Goal: Transaction & Acquisition: Register for event/course

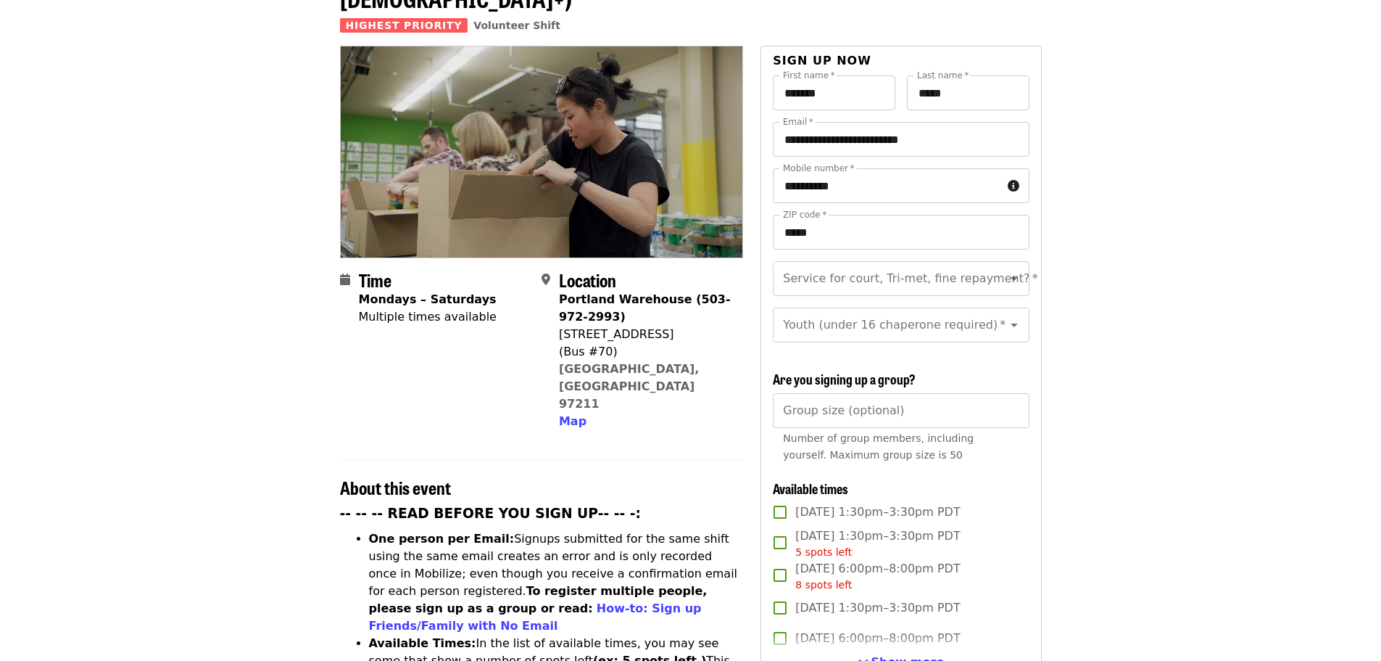
scroll to position [290, 0]
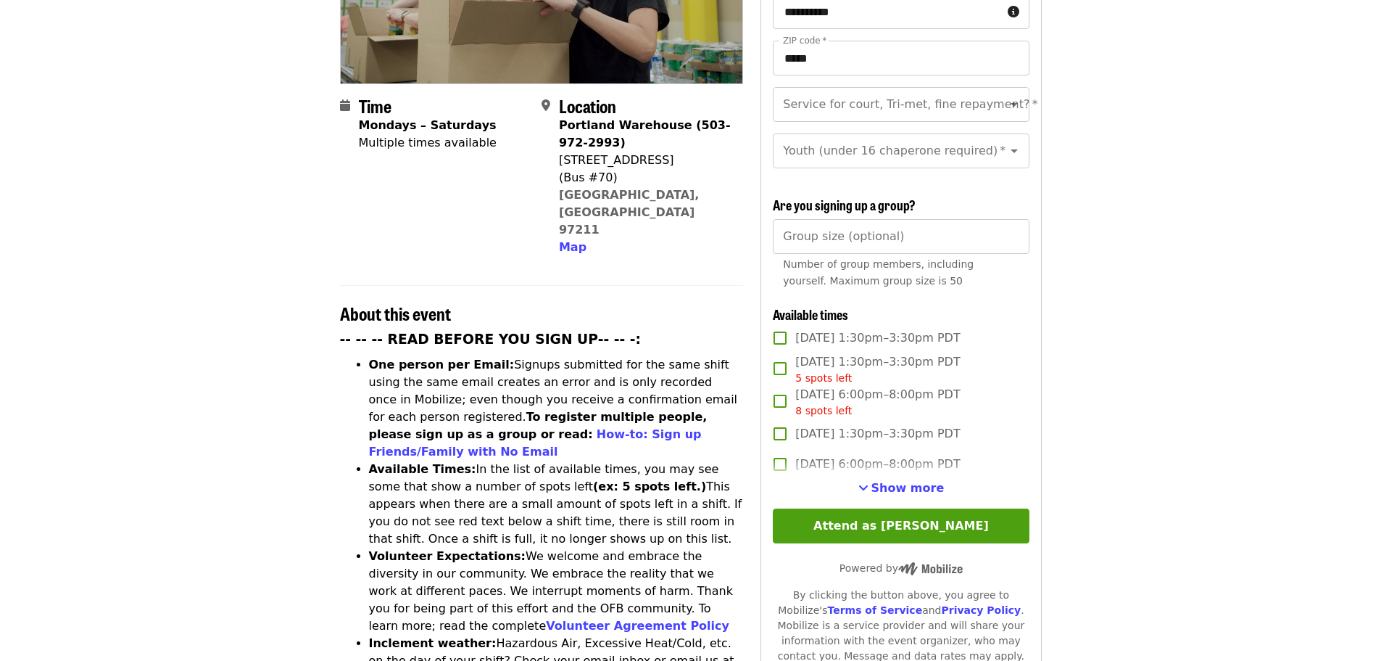
click at [902, 489] on span "Show more" at bounding box center [908, 488] width 73 height 14
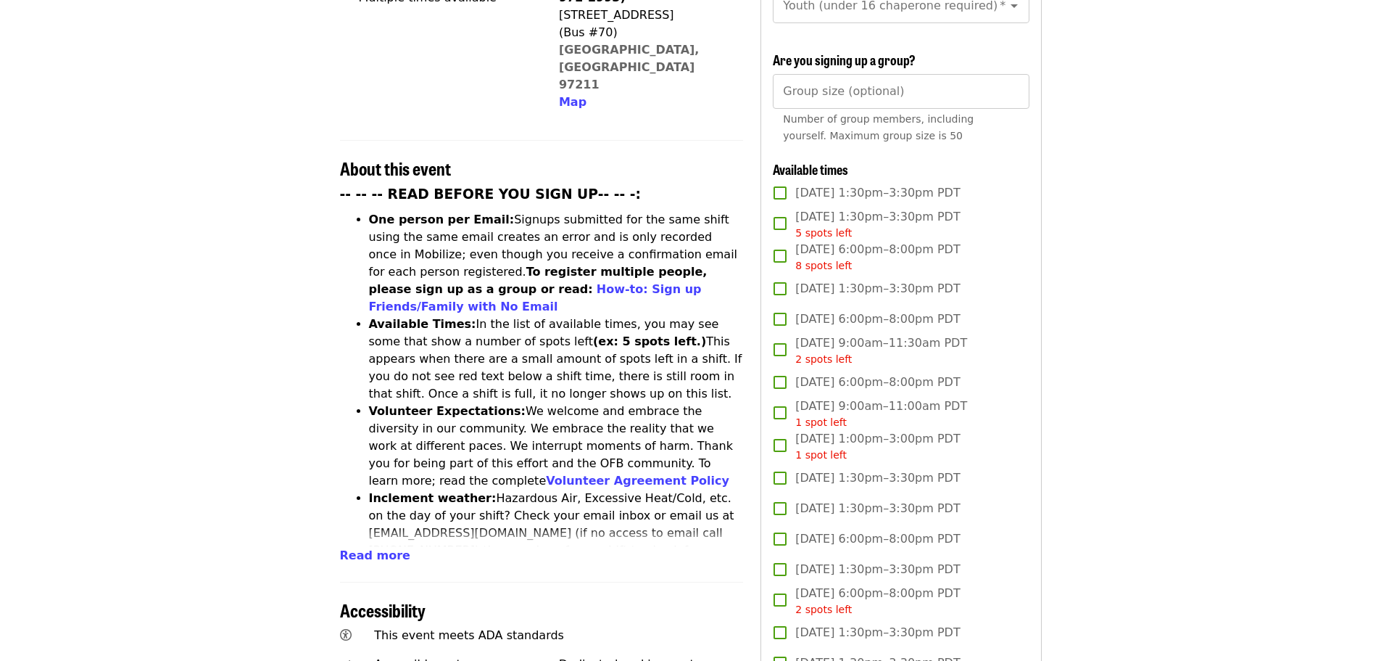
scroll to position [73, 0]
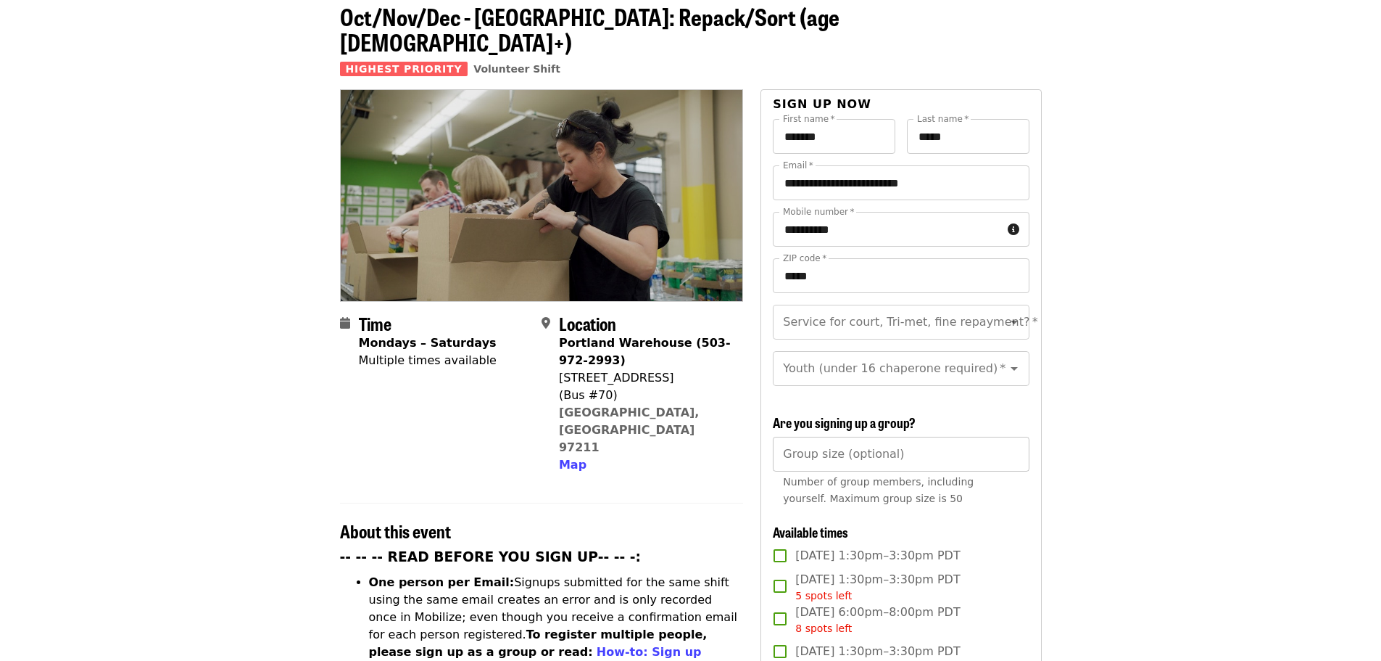
click at [827, 450] on input "Group size (optional)" at bounding box center [901, 453] width 256 height 35
type input "*"
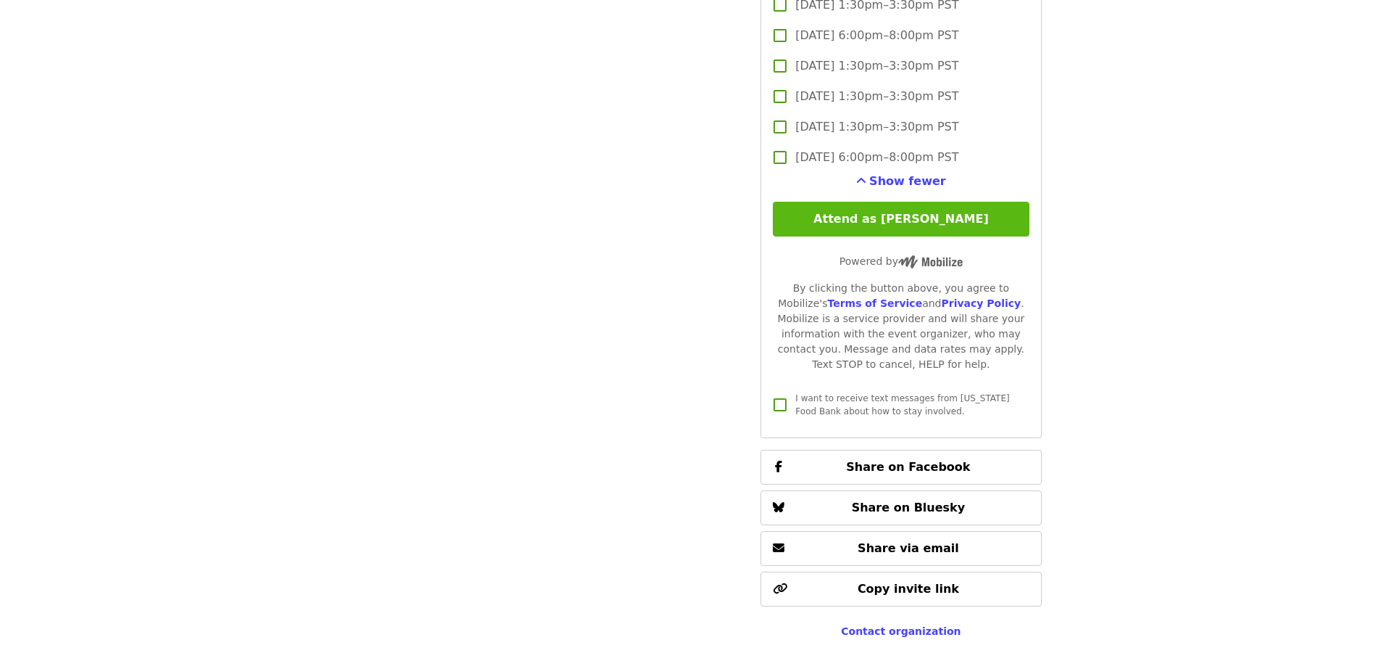
click at [888, 215] on button "Attend as [PERSON_NAME]" at bounding box center [901, 219] width 256 height 35
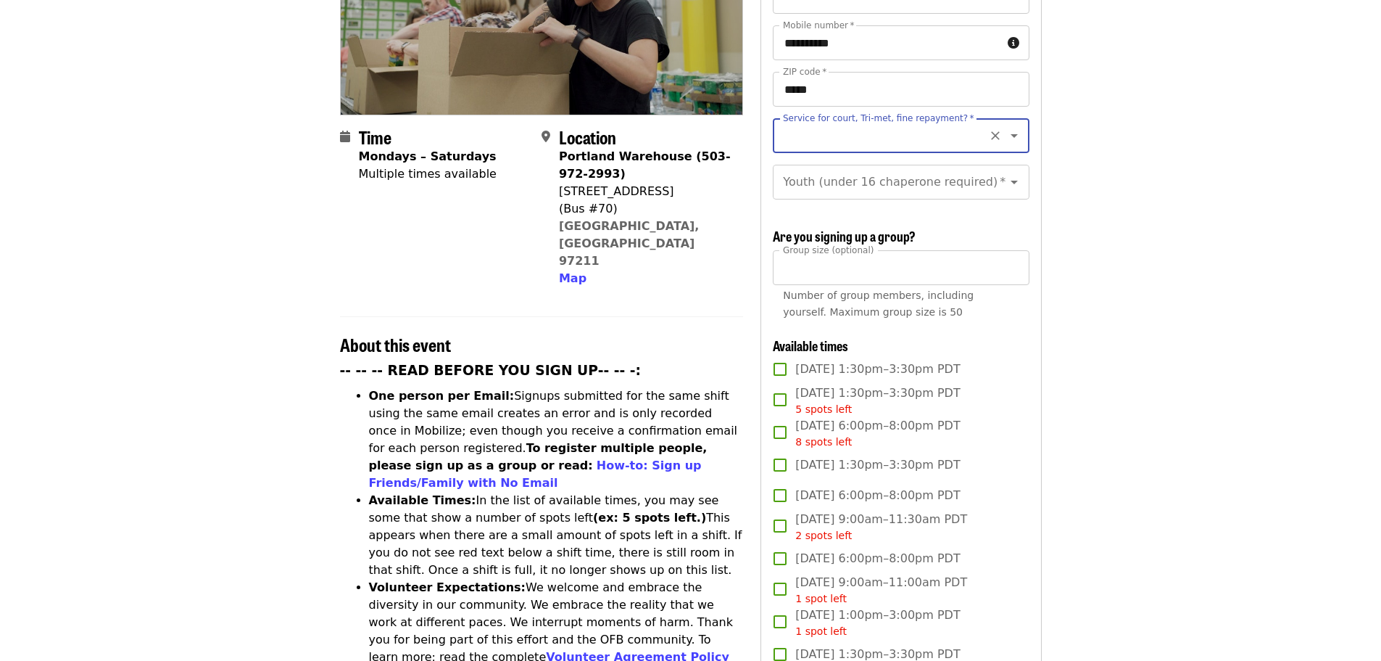
scroll to position [65, 0]
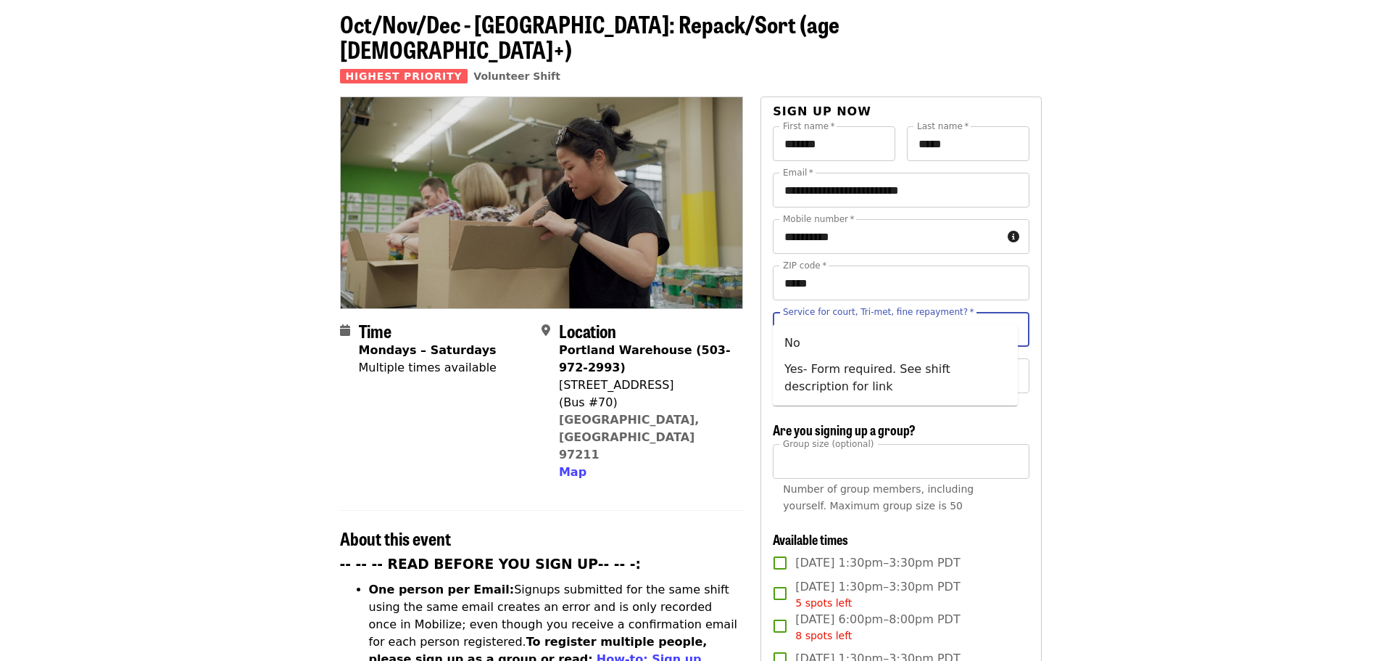
click at [853, 315] on input "Service for court, Tri-met, fine repayment?   *" at bounding box center [883, 329] width 197 height 28
click at [789, 347] on li "No" at bounding box center [895, 343] width 245 height 26
type input "**"
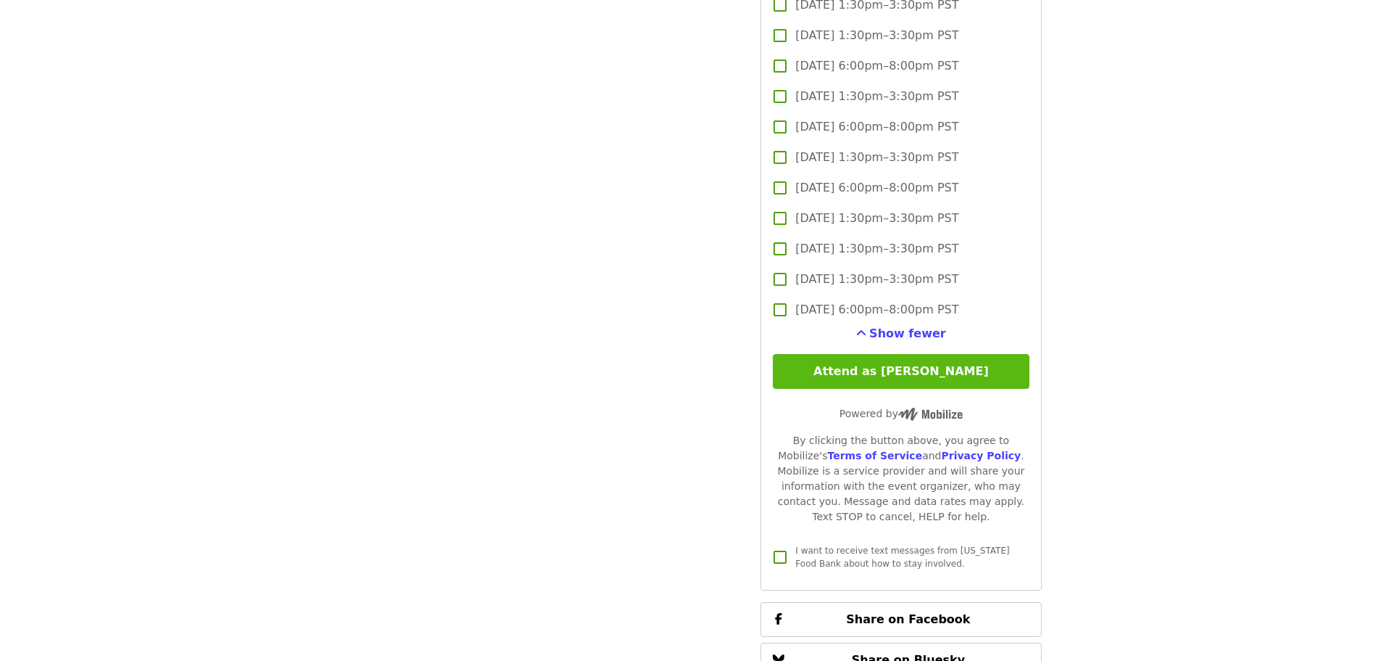
click at [931, 365] on button "Attend as [PERSON_NAME]" at bounding box center [901, 371] width 256 height 35
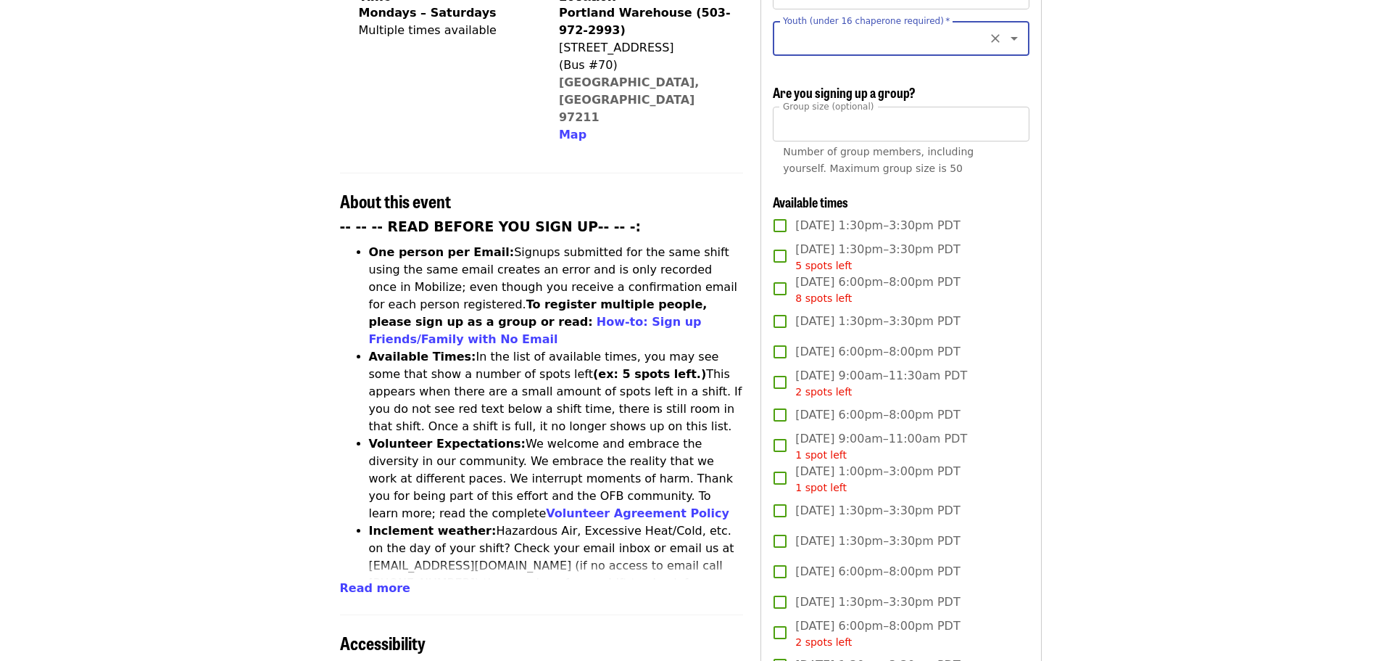
scroll to position [195, 0]
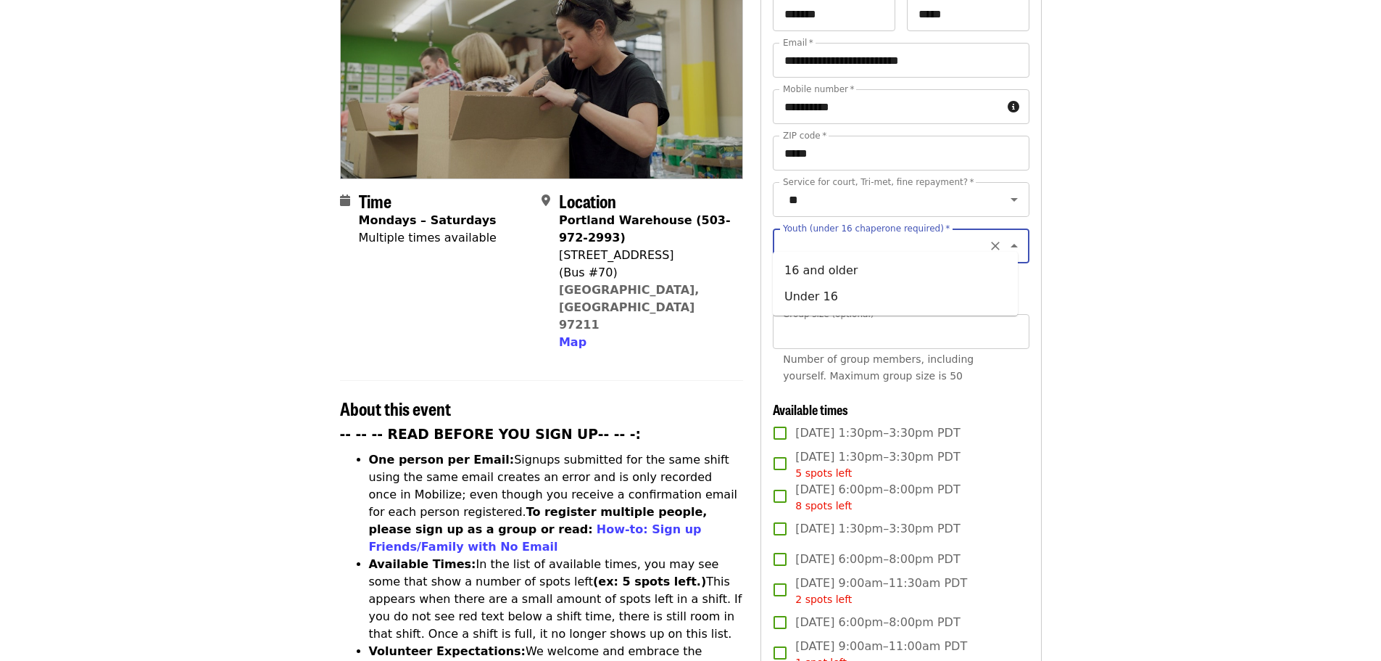
click at [859, 232] on input "Youth (under 16 chaperone required)   *" at bounding box center [883, 246] width 197 height 28
click at [992, 236] on button "Clear" at bounding box center [995, 246] width 20 height 20
click at [1006, 237] on icon "Close" at bounding box center [1014, 245] width 17 height 17
click at [1006, 237] on icon "Open" at bounding box center [1014, 245] width 17 height 17
click at [791, 275] on li "16 and older" at bounding box center [895, 270] width 245 height 26
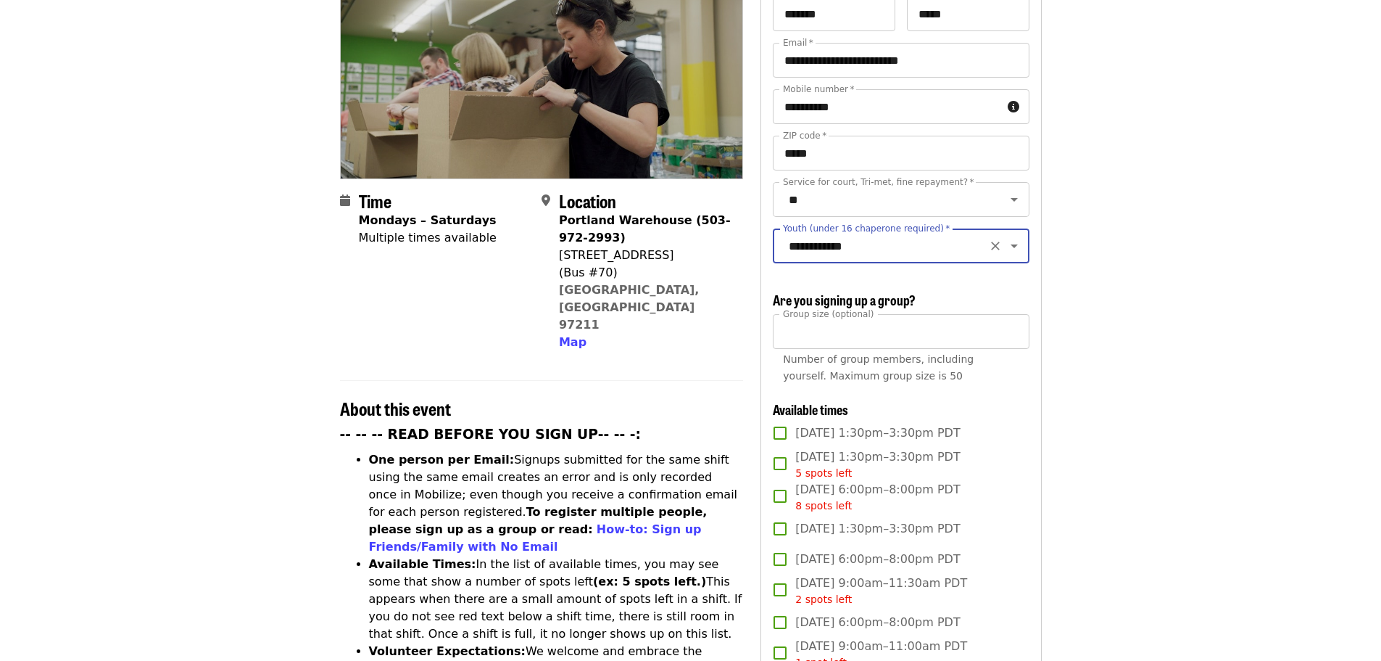
type input "**********"
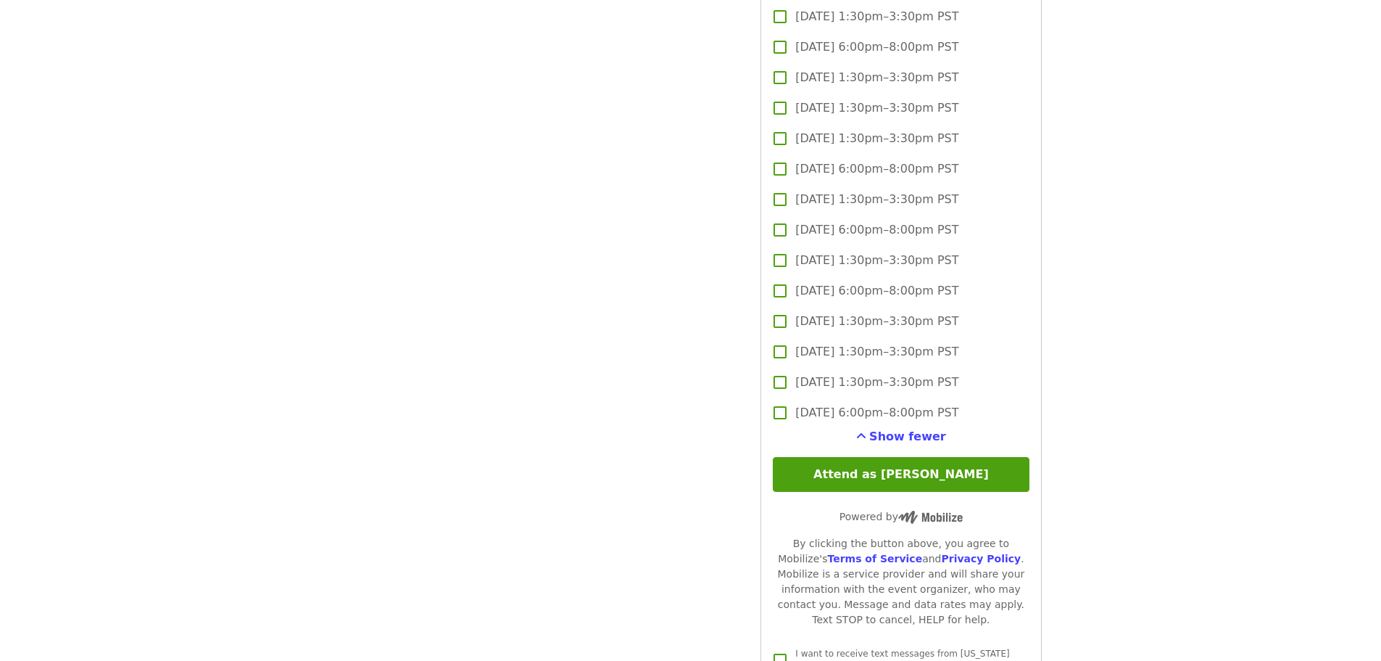
scroll to position [3095, 0]
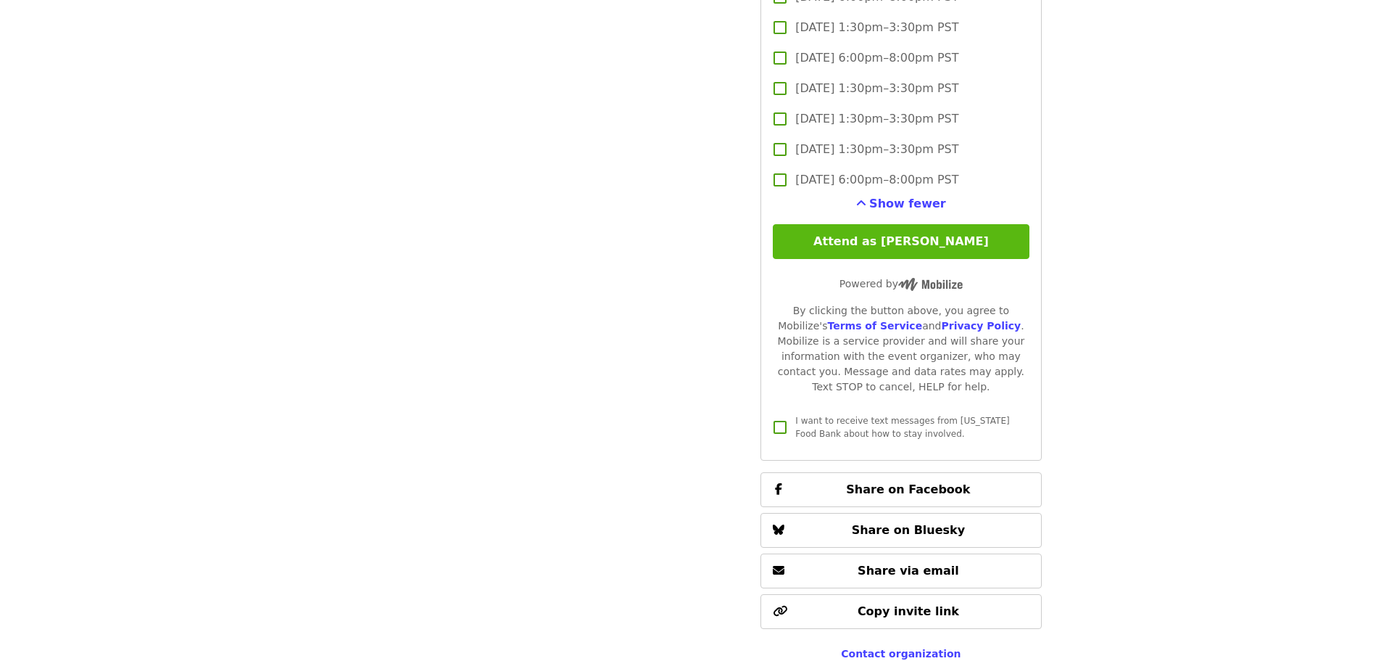
click at [919, 247] on button "Attend as [PERSON_NAME]" at bounding box center [901, 241] width 256 height 35
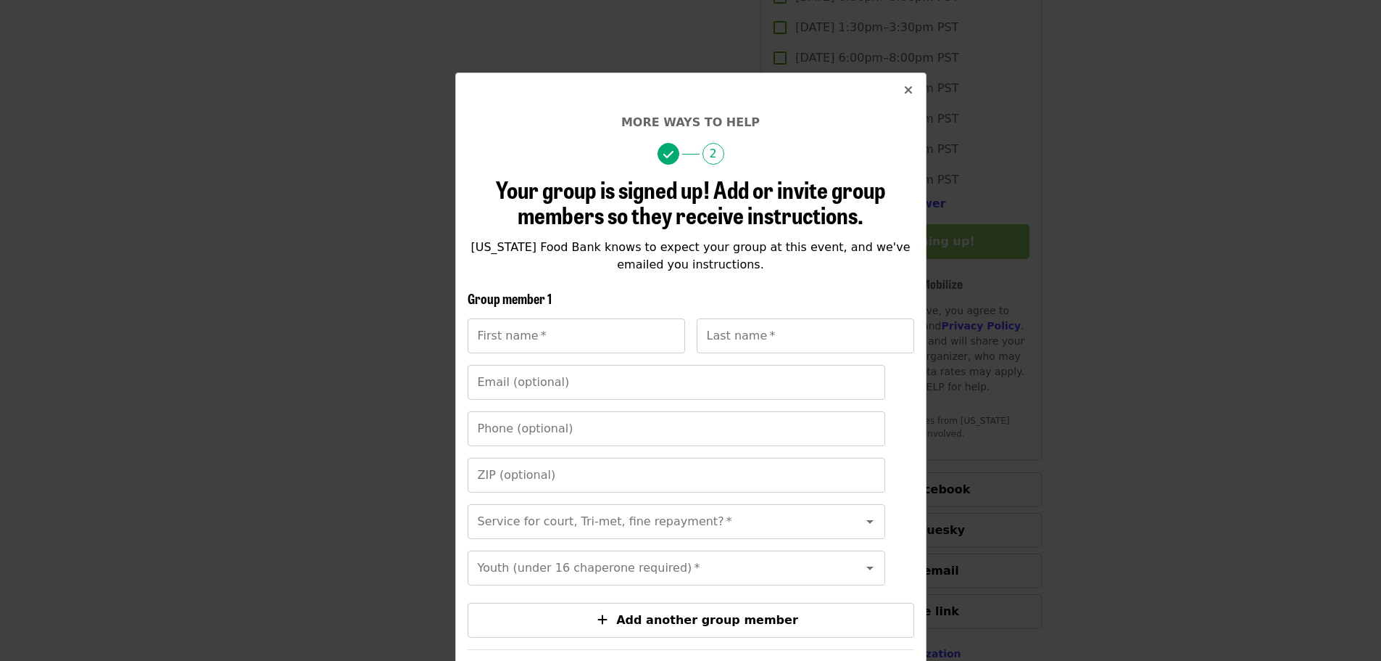
click at [911, 85] on button "Close" at bounding box center [908, 90] width 35 height 35
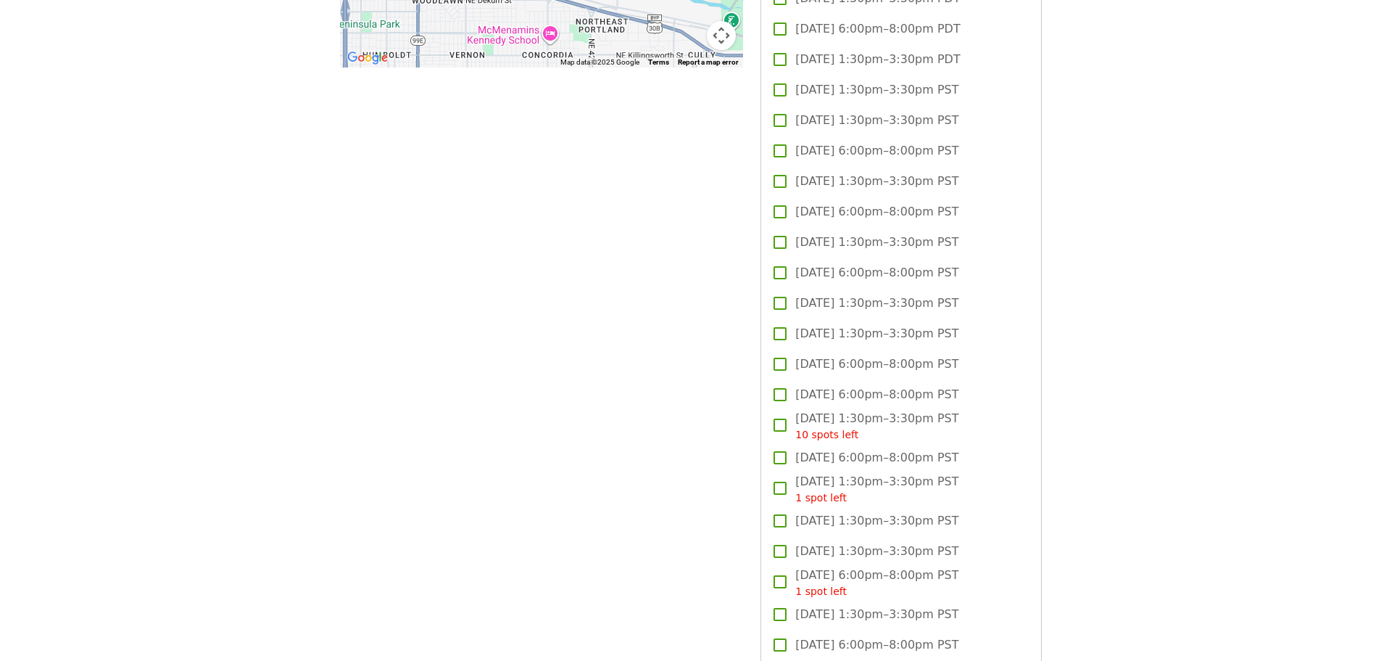
scroll to position [1500, 0]
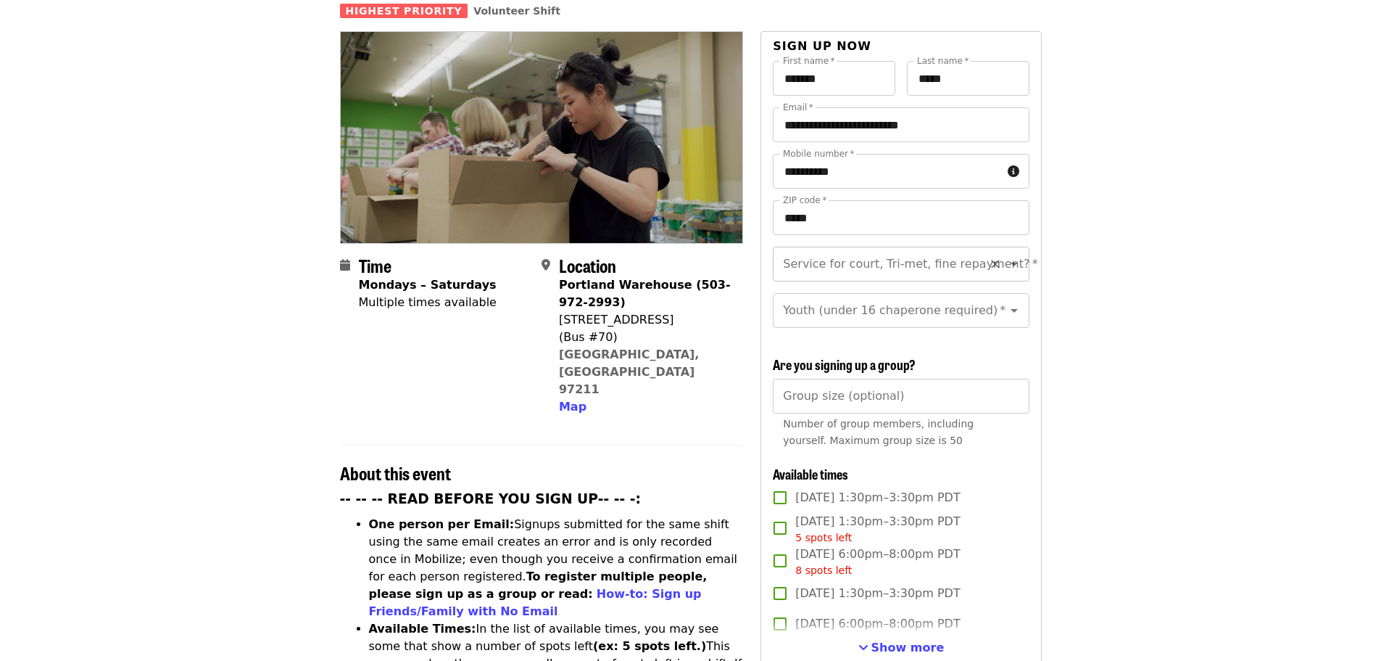
scroll to position [290, 0]
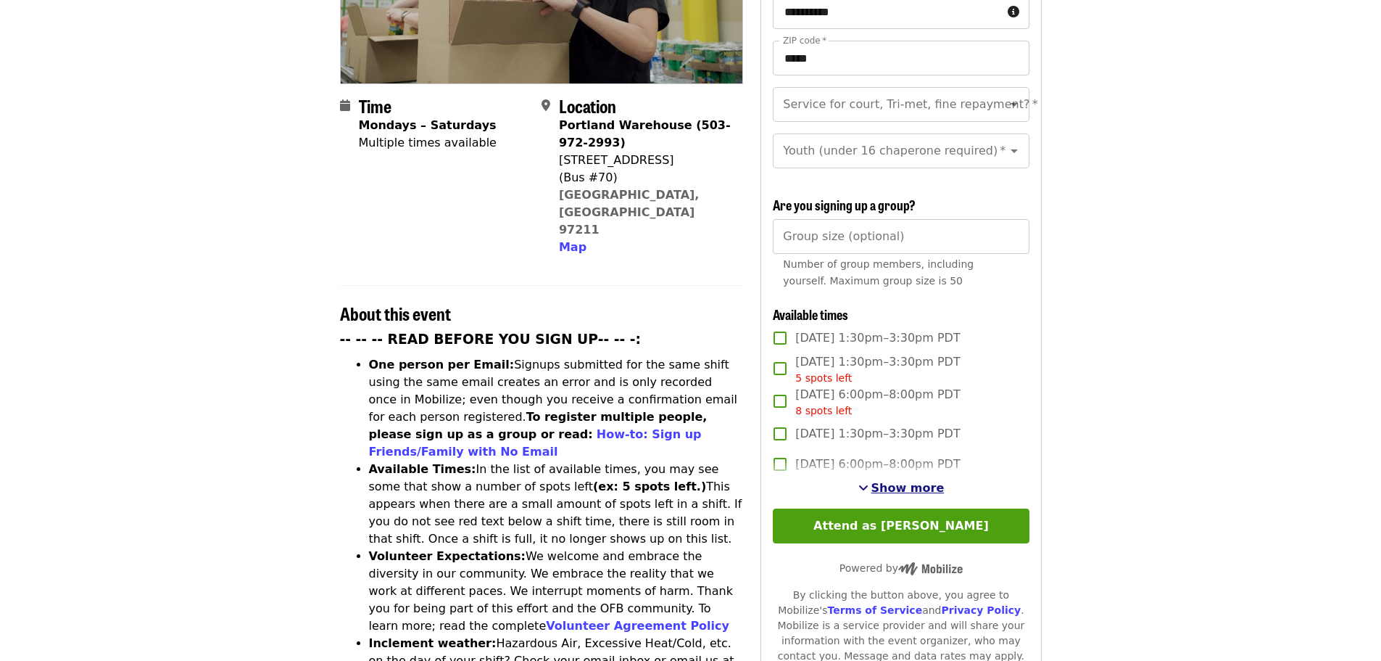
click at [899, 482] on span "Show more" at bounding box center [908, 488] width 73 height 14
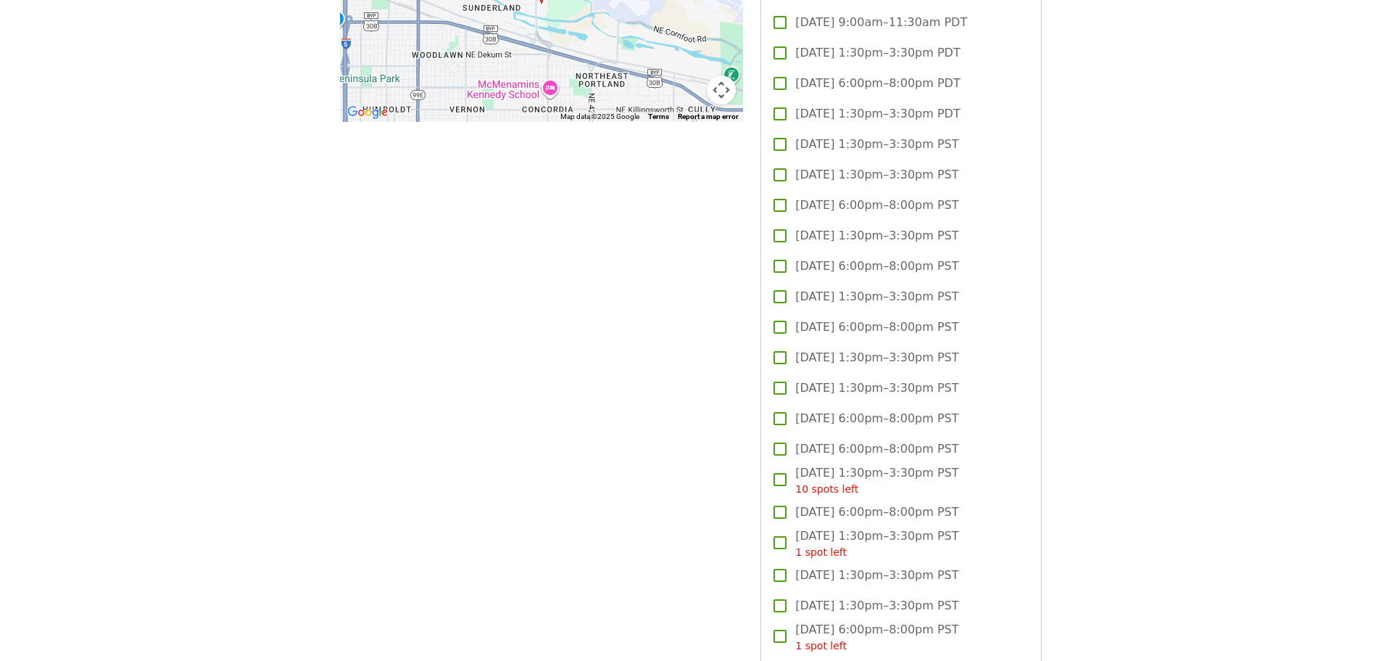
scroll to position [1595, 0]
